Goal: Find specific page/section: Find specific page/section

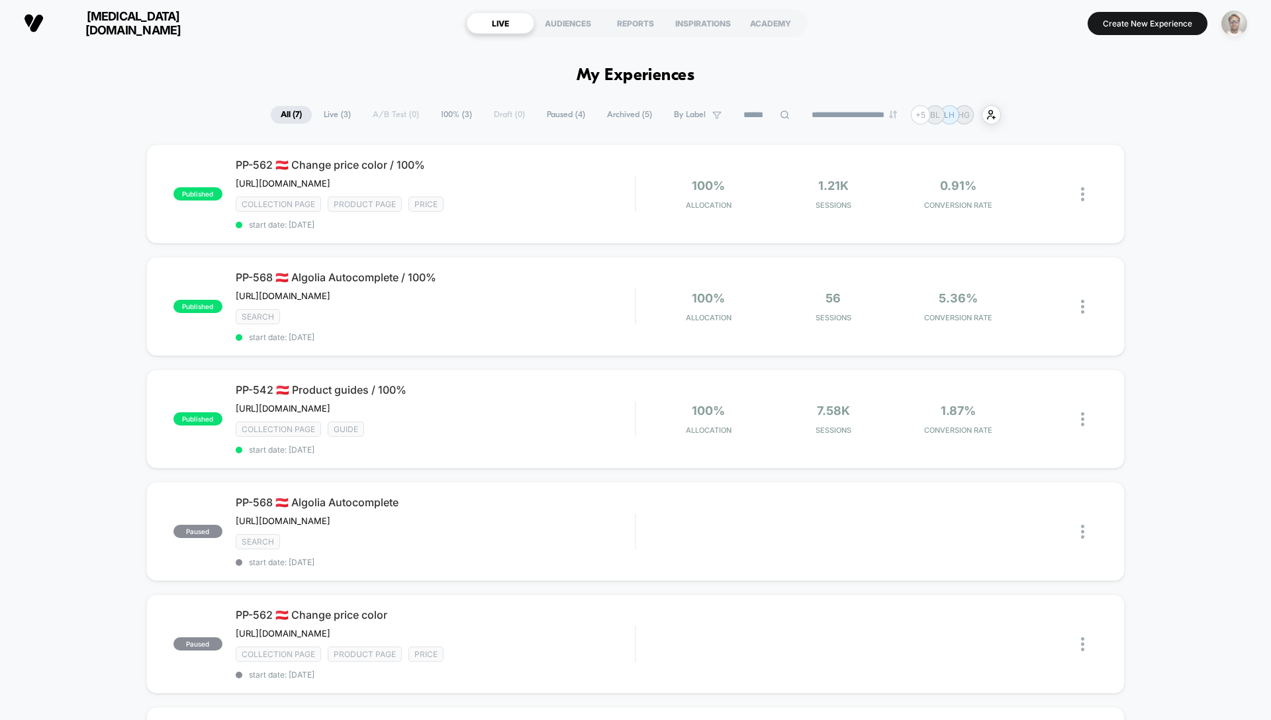
click at [1230, 21] on img "button" at bounding box center [1234, 24] width 26 height 26
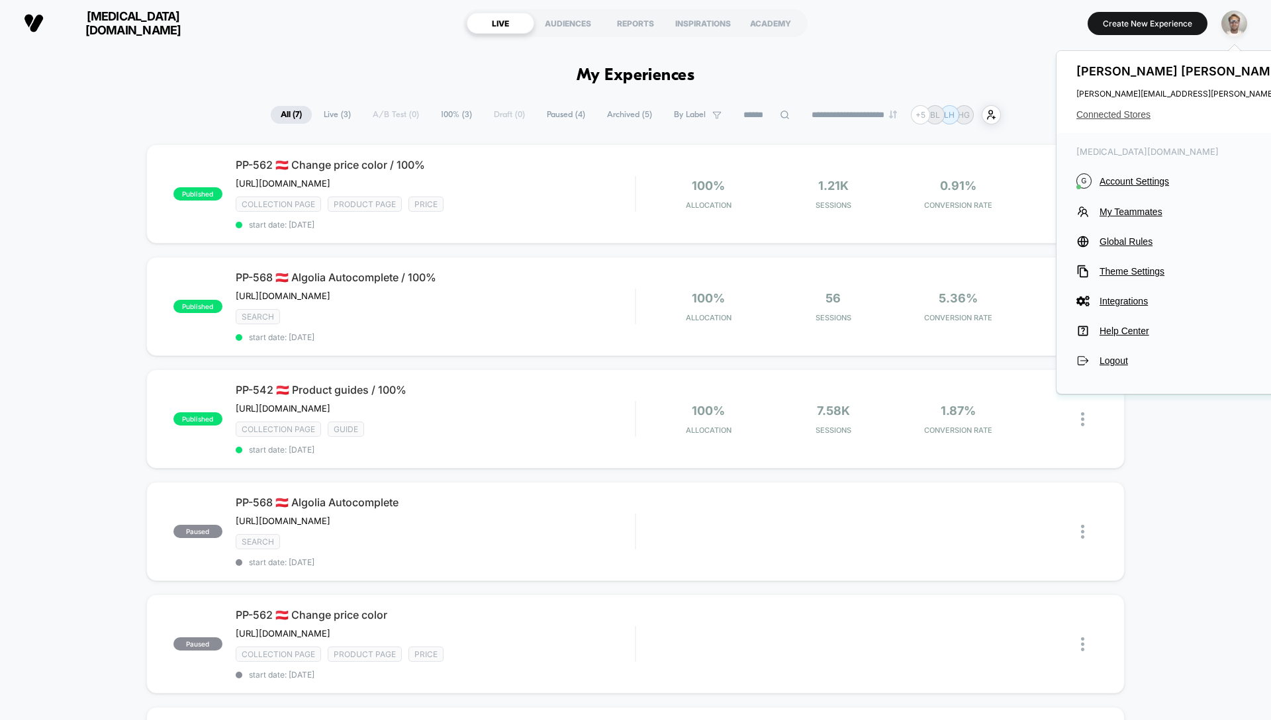
click at [1115, 109] on span "Connected Stores" at bounding box center [1240, 114] width 328 height 11
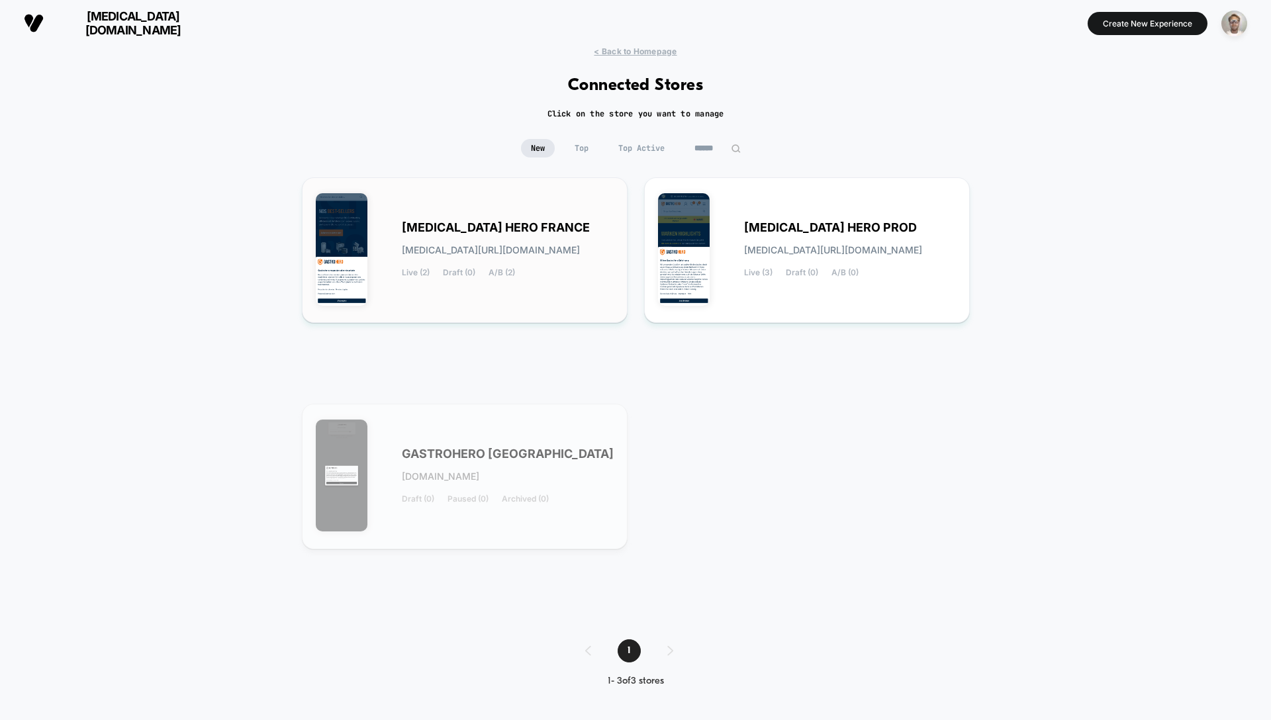
click at [467, 229] on span "[MEDICAL_DATA] HERO FRANCE" at bounding box center [496, 227] width 188 height 9
